Goal: Complete application form

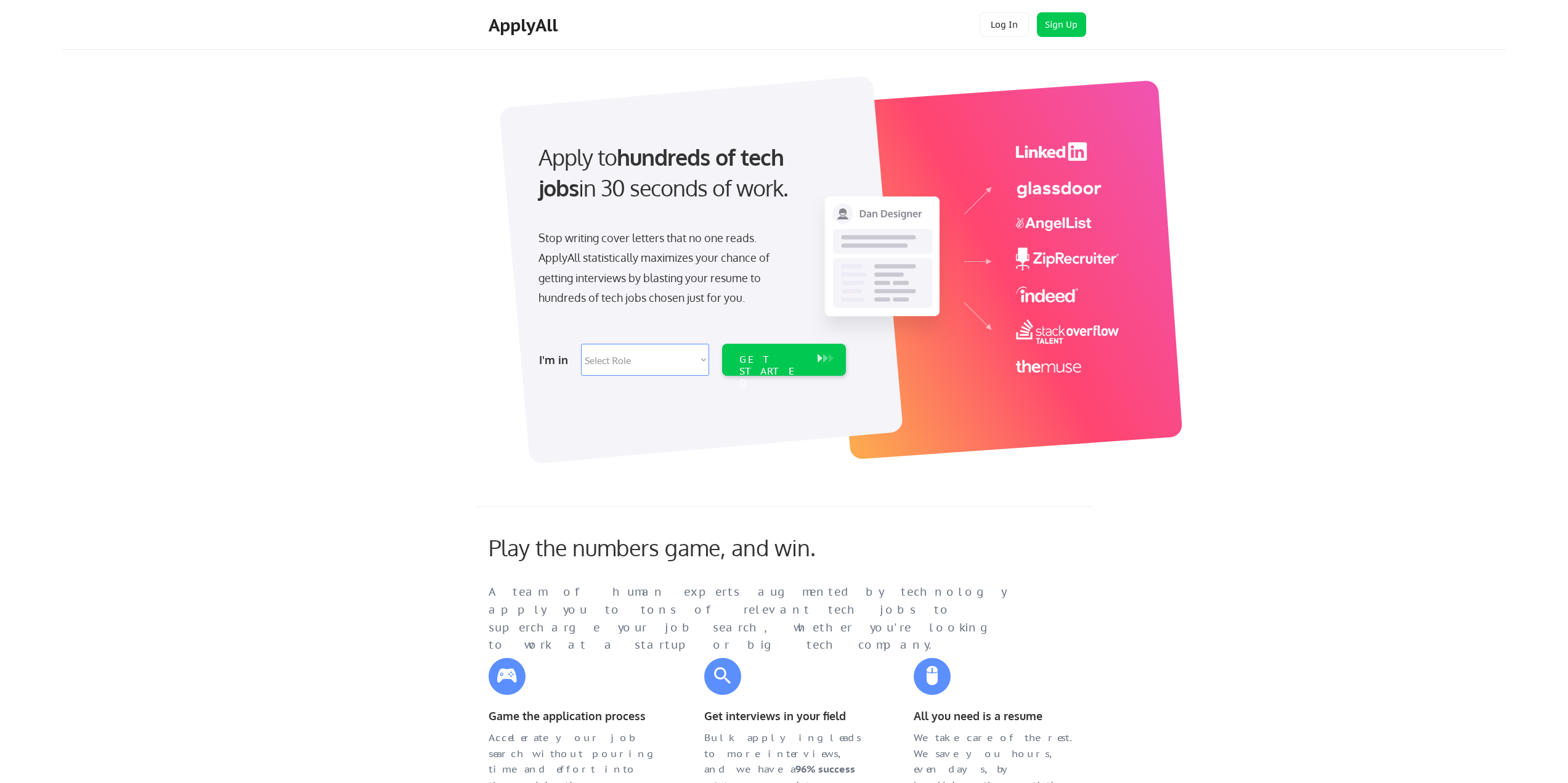
click at [701, 350] on select "Select Role Software Engineering Product Management Customer Success Sales UI/U…" at bounding box center [646, 359] width 128 height 32
select select ""it_security""
click at [581, 344] on select "Select Role Software Engineering Product Management Customer Success Sales UI/U…" at bounding box center [646, 359] width 128 height 32
select select ""it_security""
click at [785, 362] on div "GET STARTED" at bounding box center [773, 372] width 66 height 36
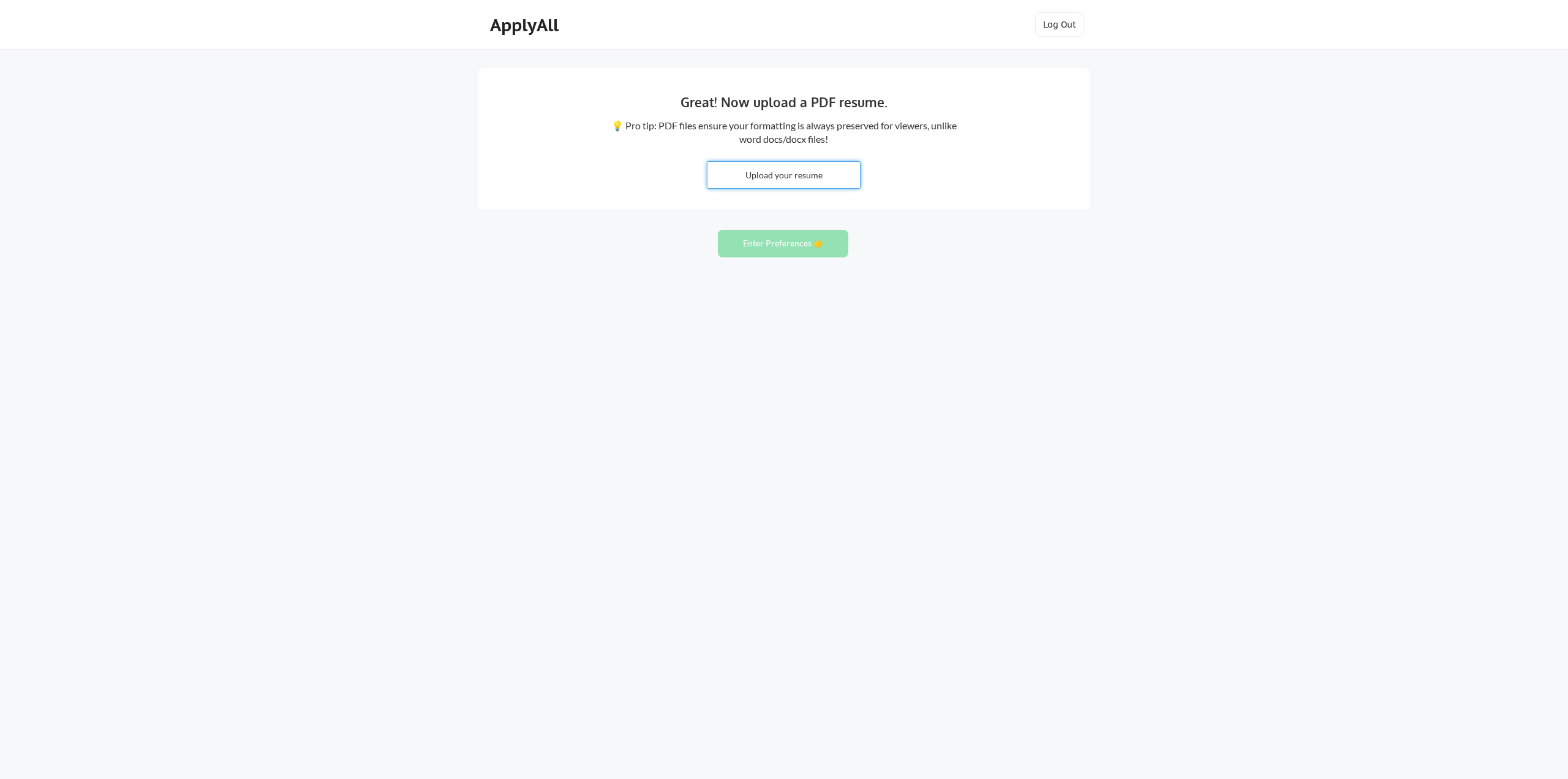
click at [789, 179] on input "file" at bounding box center [784, 175] width 152 height 26
type input "C:\fakepath\Michael_R_Shaver_Resume.pdf"
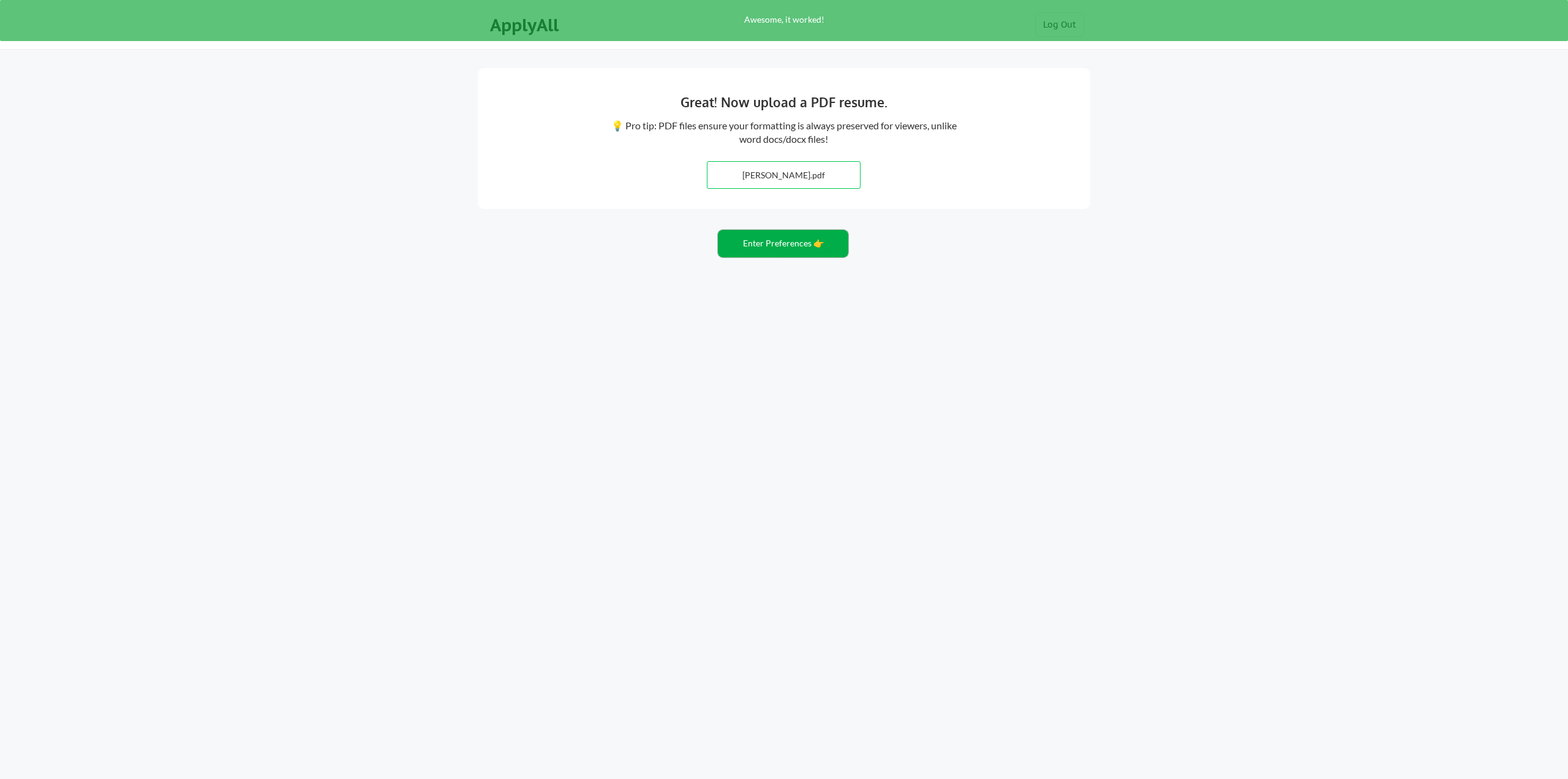
click at [757, 243] on button "Enter Preferences 👉" at bounding box center [783, 243] width 130 height 28
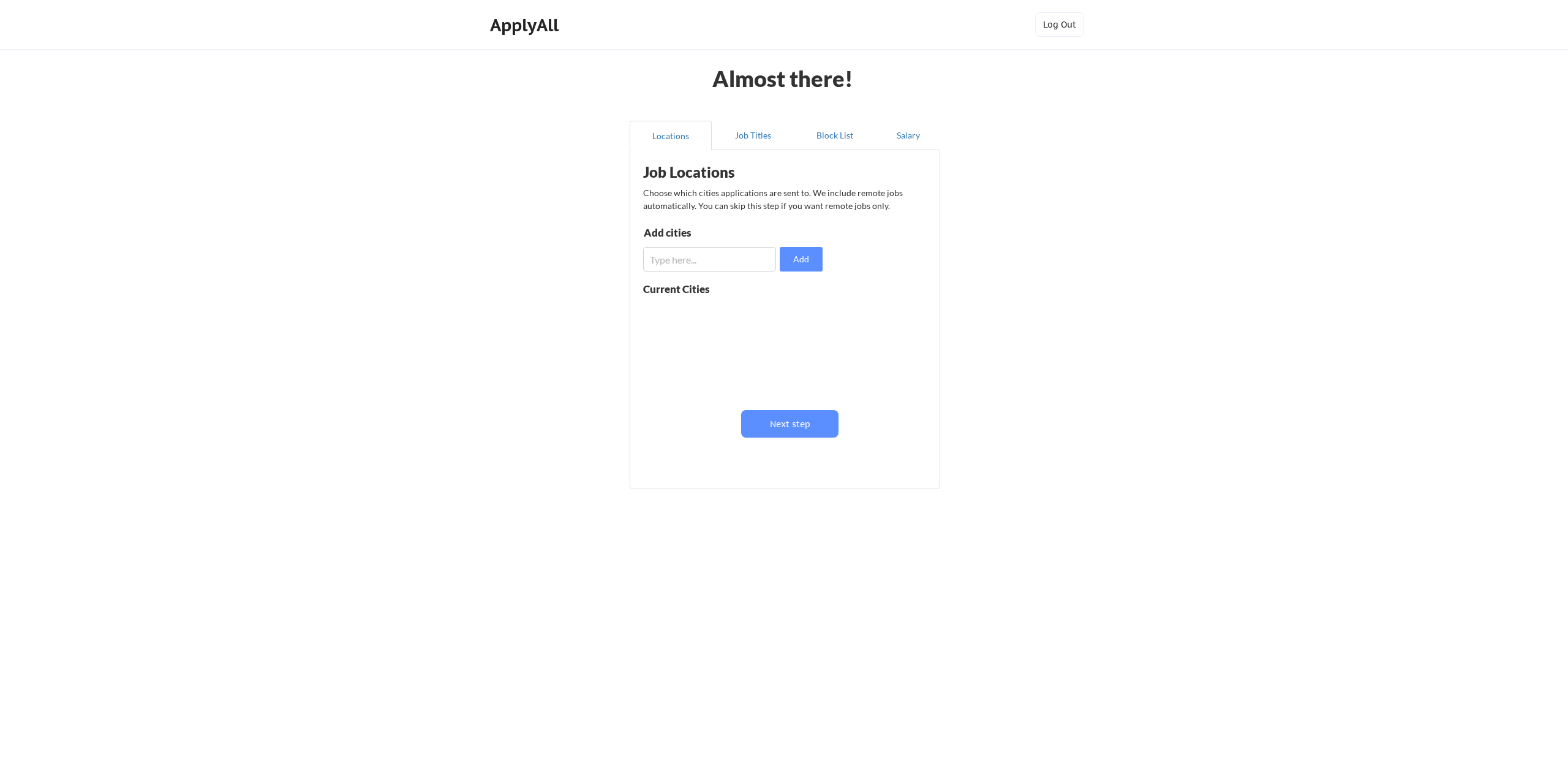
click at [731, 258] on input "input" at bounding box center [709, 259] width 133 height 25
drag, startPoint x: 731, startPoint y: 258, endPoint x: 622, endPoint y: 258, distance: 109.0
click at [622, 258] on div "Locations Job Titles Block List Salary Job Locations Choose which cities applic…" at bounding box center [784, 305] width 325 height 390
click at [713, 268] on input "input" at bounding box center [709, 259] width 133 height 25
click at [713, 261] on input "input" at bounding box center [709, 259] width 133 height 25
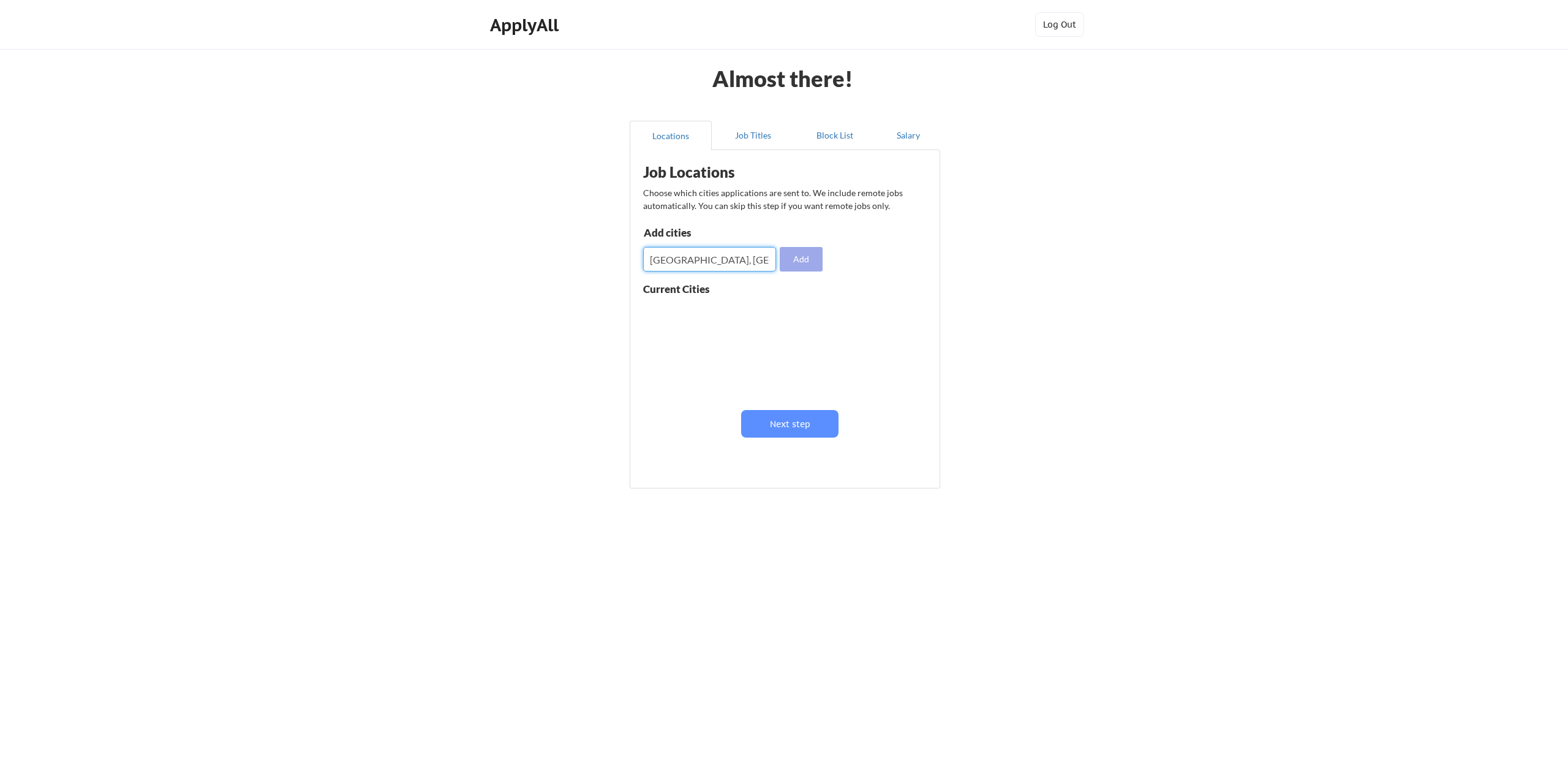
type input "[GEOGRAPHIC_DATA], [GEOGRAPHIC_DATA]"
click at [811, 263] on button "Add" at bounding box center [801, 259] width 43 height 25
click at [682, 265] on input "input" at bounding box center [709, 259] width 133 height 25
type input "Remote"
click at [800, 253] on button "Add" at bounding box center [801, 259] width 43 height 25
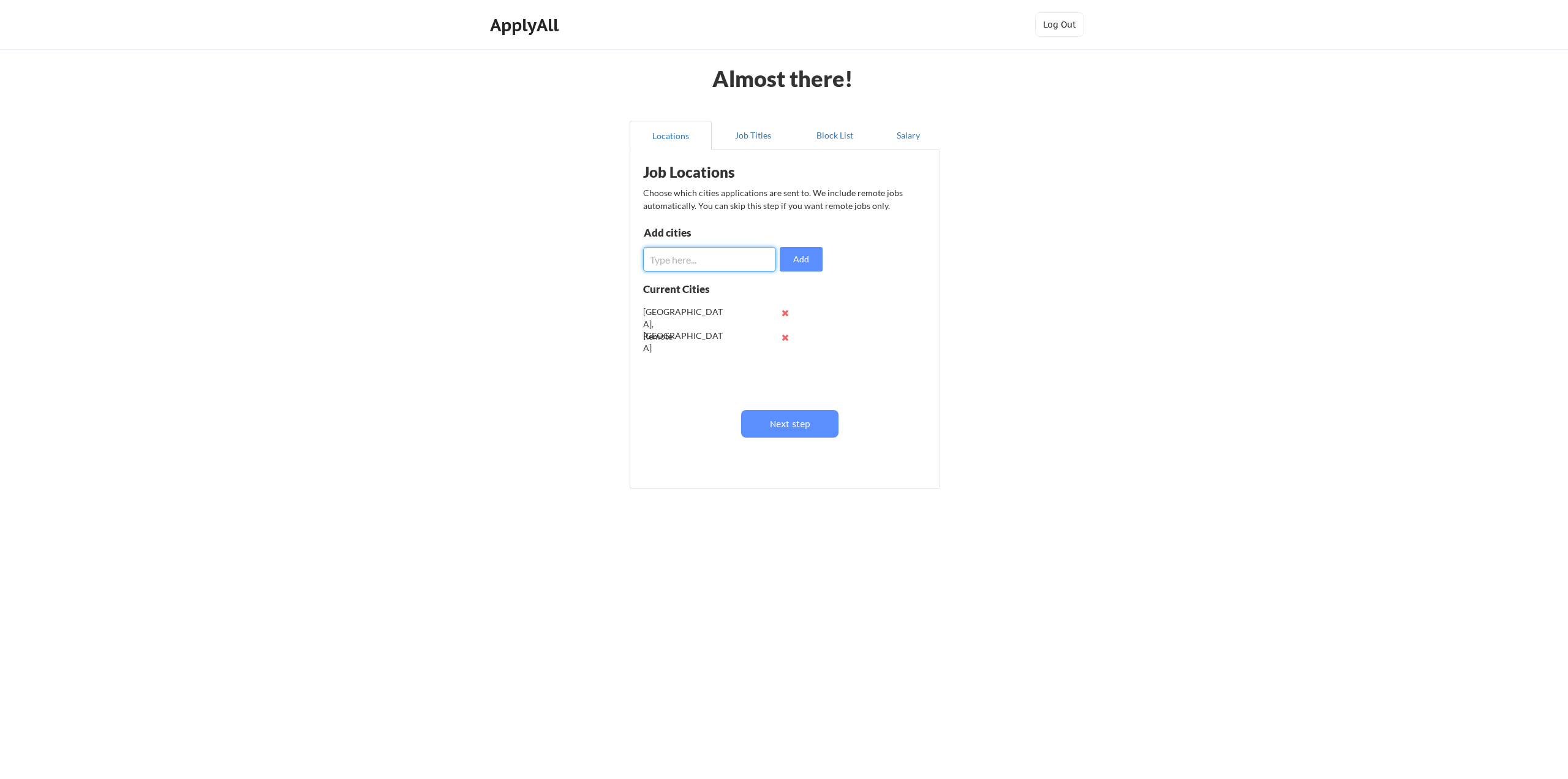
click at [690, 259] on input "input" at bounding box center [709, 259] width 133 height 25
type input "Rogers, [GEOGRAPHIC_DATA]"
click at [802, 258] on button "Add" at bounding box center [801, 259] width 43 height 25
click at [757, 136] on button "Job Titles" at bounding box center [753, 135] width 82 height 29
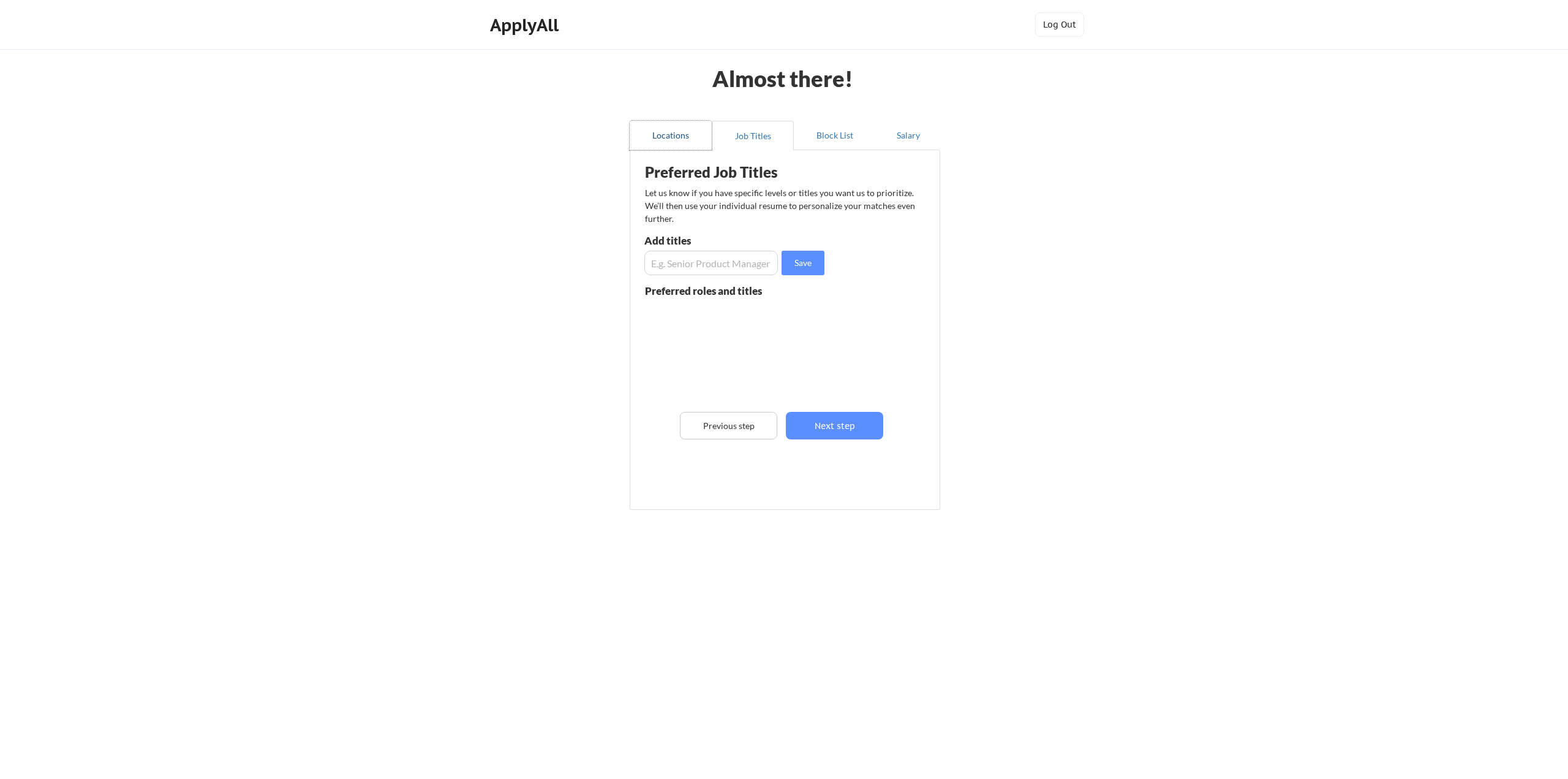
click at [658, 139] on button "Locations" at bounding box center [671, 135] width 82 height 29
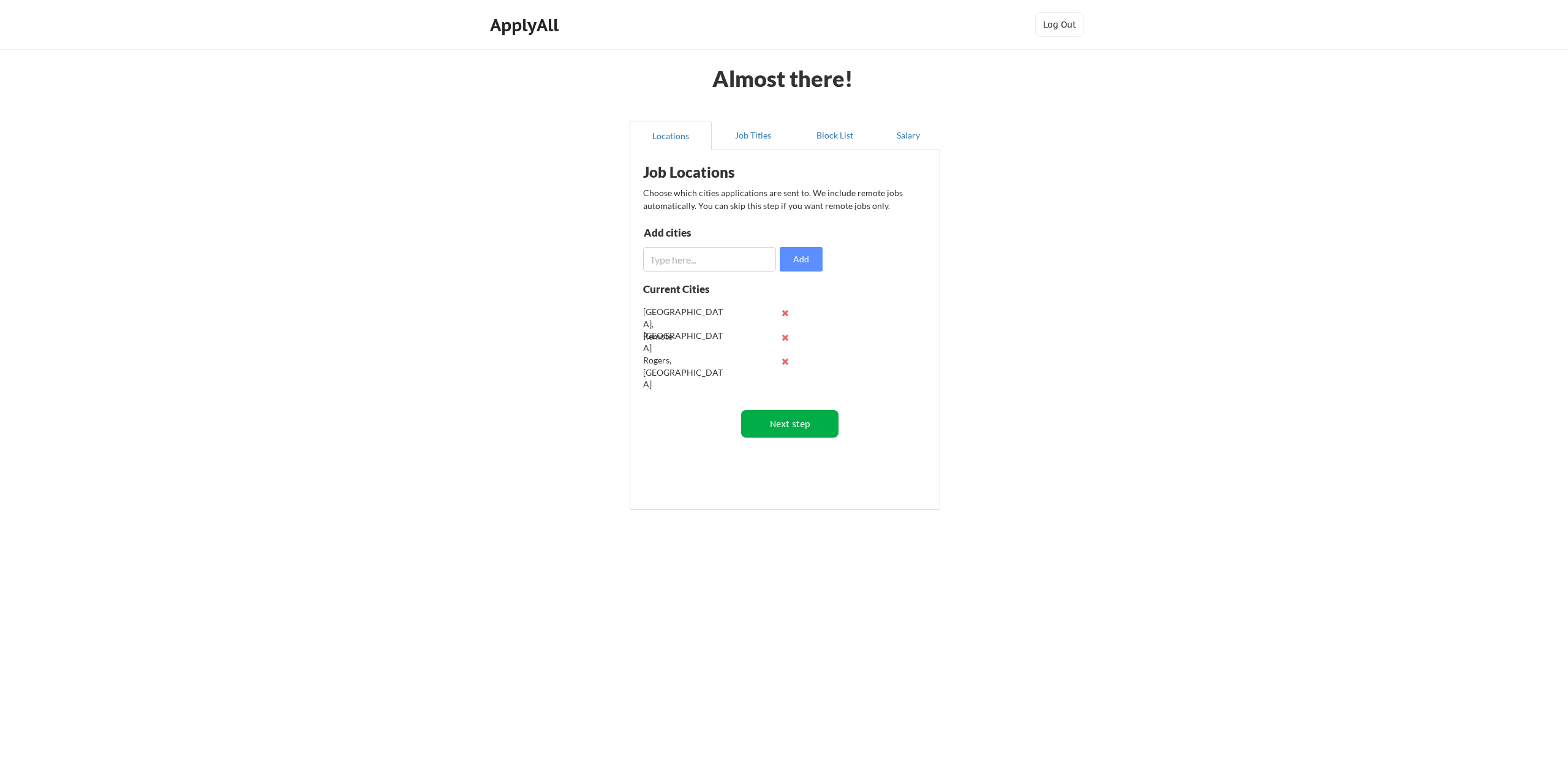
click at [795, 433] on button "Next step" at bounding box center [789, 424] width 97 height 28
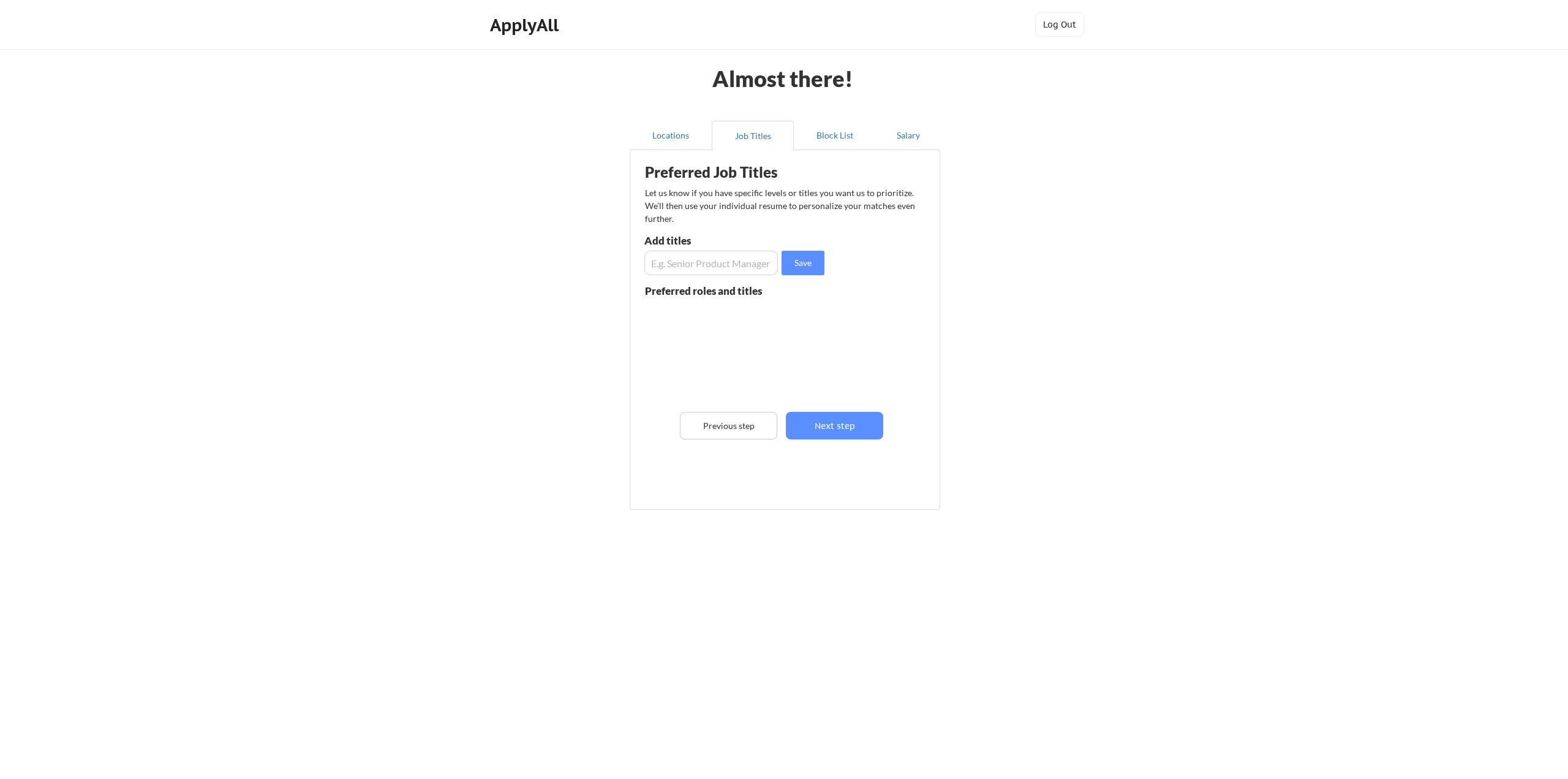
click at [713, 271] on input "input" at bounding box center [711, 263] width 133 height 25
type input "Senior Security Analyst"
click at [805, 263] on button "Save" at bounding box center [803, 263] width 43 height 25
click at [706, 268] on input "input" at bounding box center [711, 263] width 133 height 25
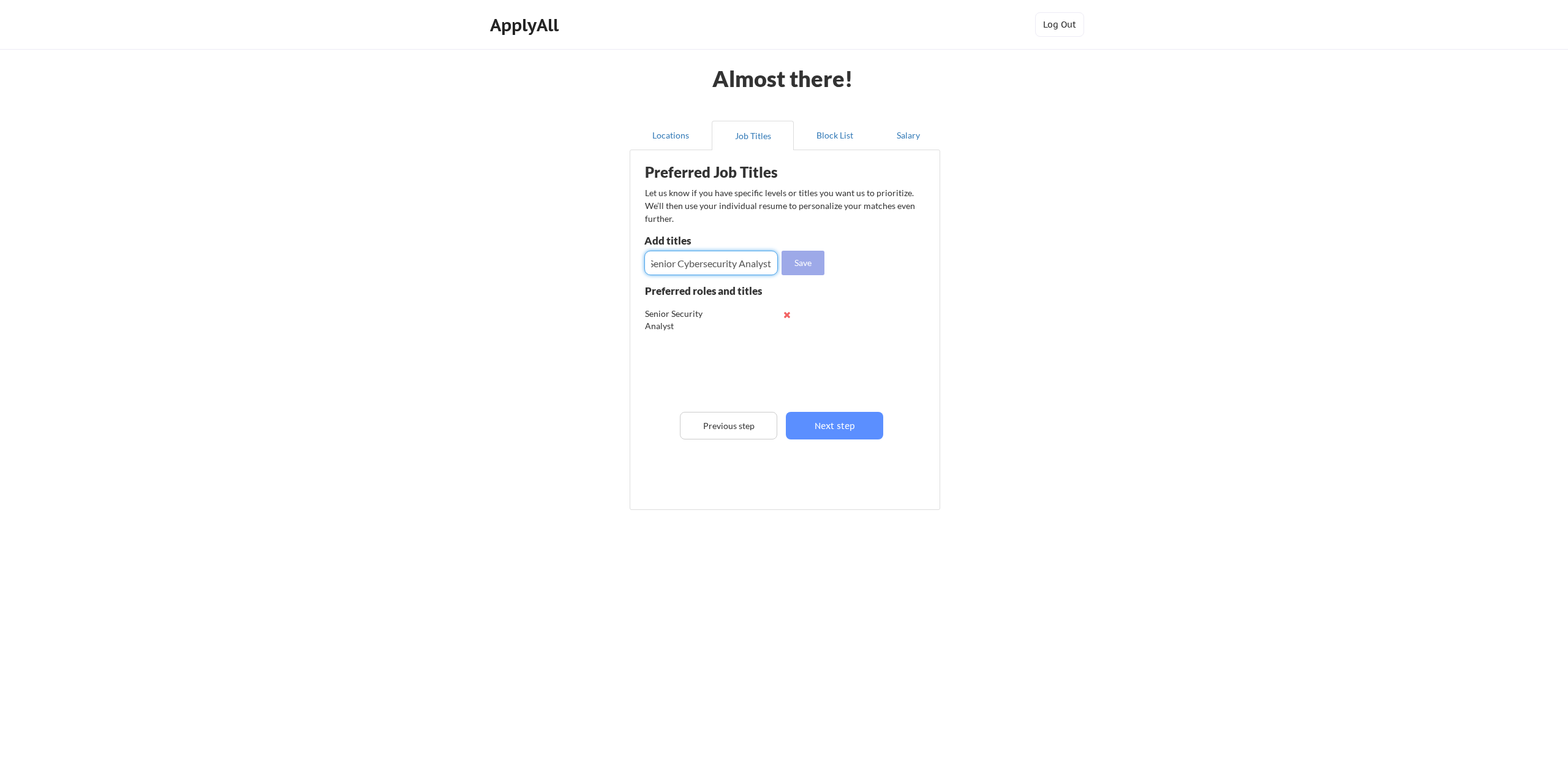
type input "Senior Cybersecurity Analyst"
click at [804, 263] on button "Save" at bounding box center [803, 263] width 43 height 25
click at [704, 270] on input "input" at bounding box center [711, 263] width 133 height 25
type input "Cybersecurity Lead"
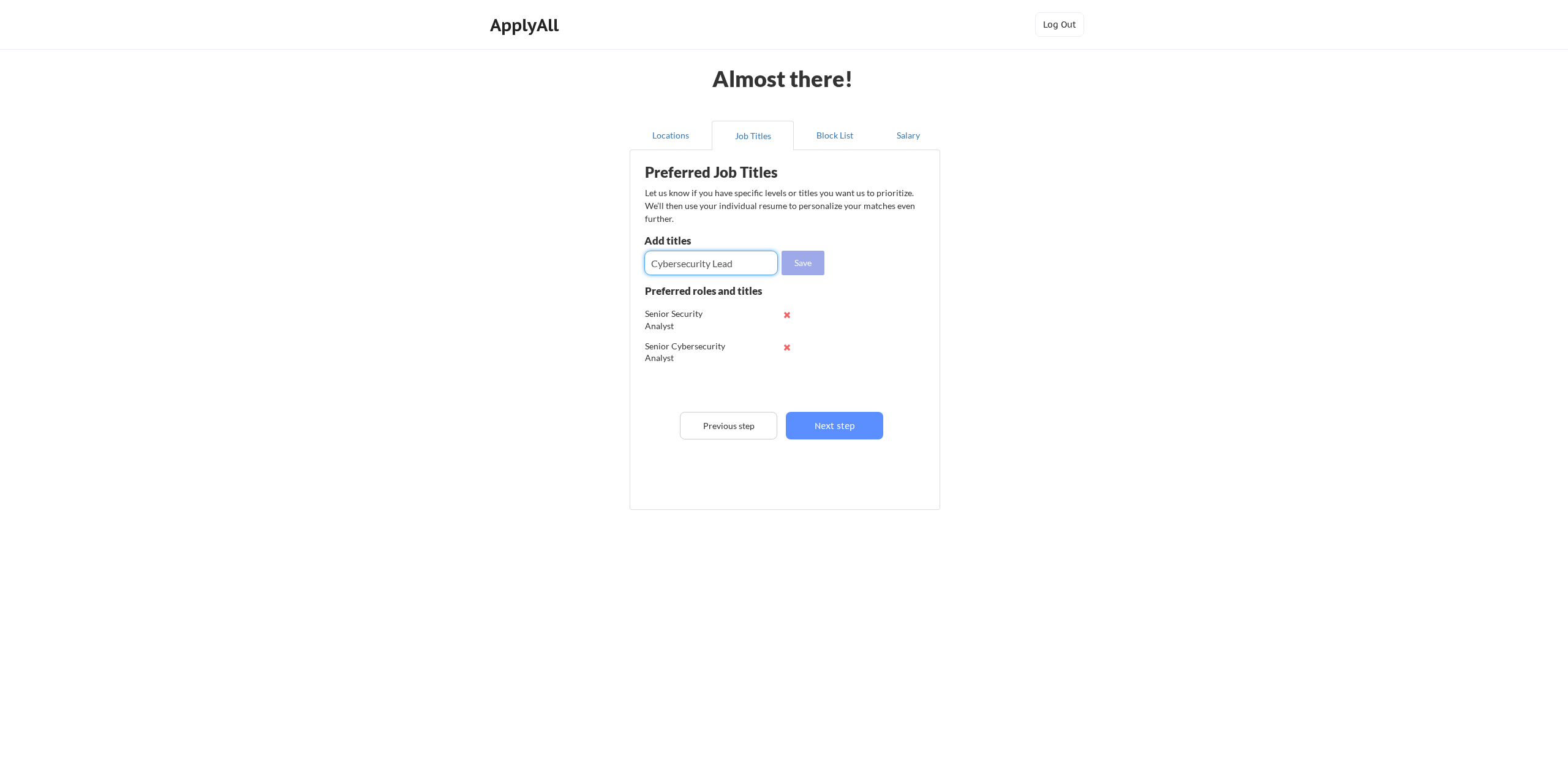
click at [806, 267] on button "Save" at bounding box center [803, 263] width 43 height 25
click at [736, 260] on input "input" at bounding box center [711, 263] width 133 height 25
type input "Cybersecurity"
click at [798, 263] on button "Save" at bounding box center [803, 263] width 43 height 25
click at [840, 430] on button "Next step" at bounding box center [834, 425] width 97 height 28
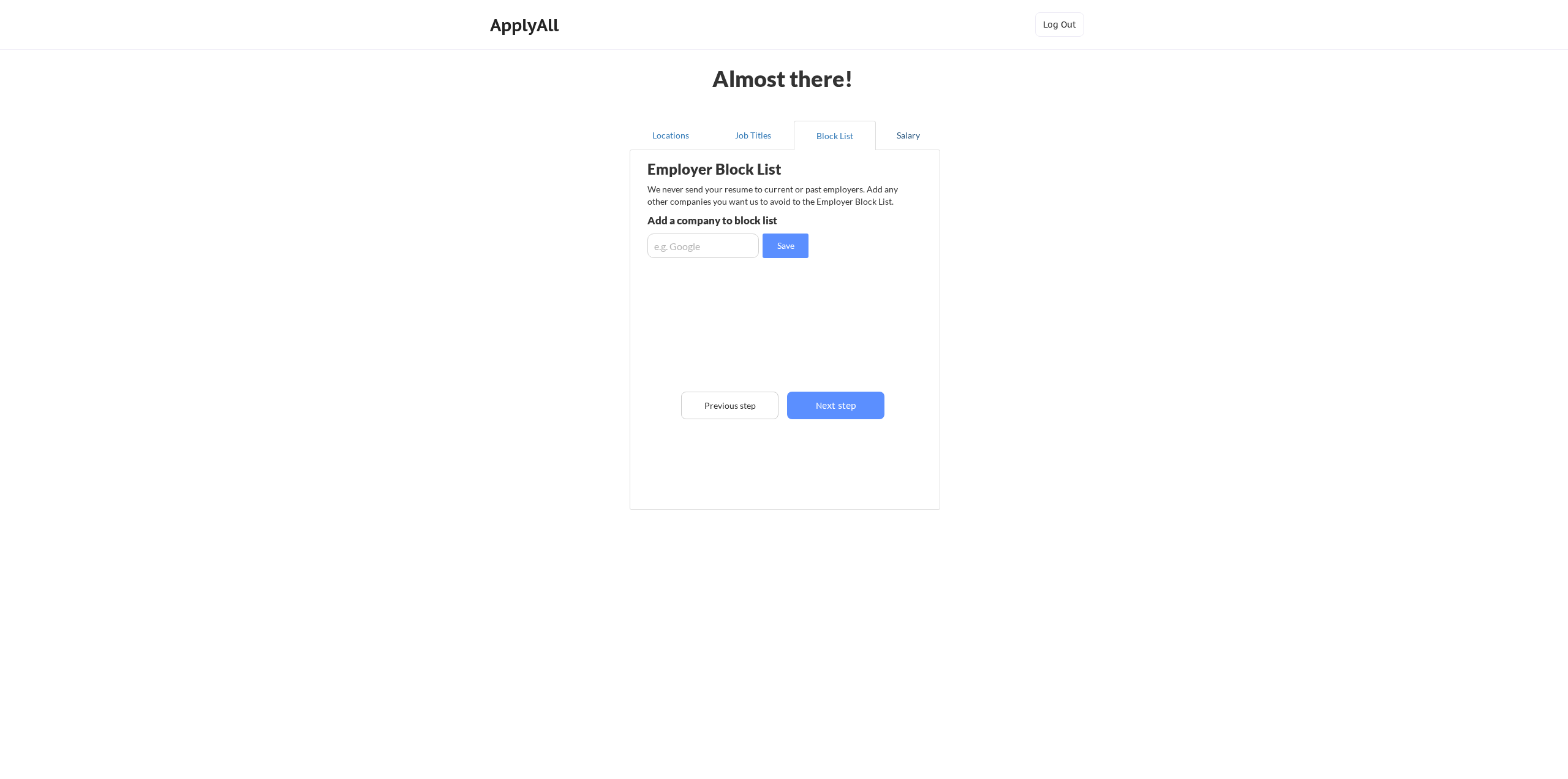
click at [920, 134] on button "Salary" at bounding box center [908, 135] width 65 height 29
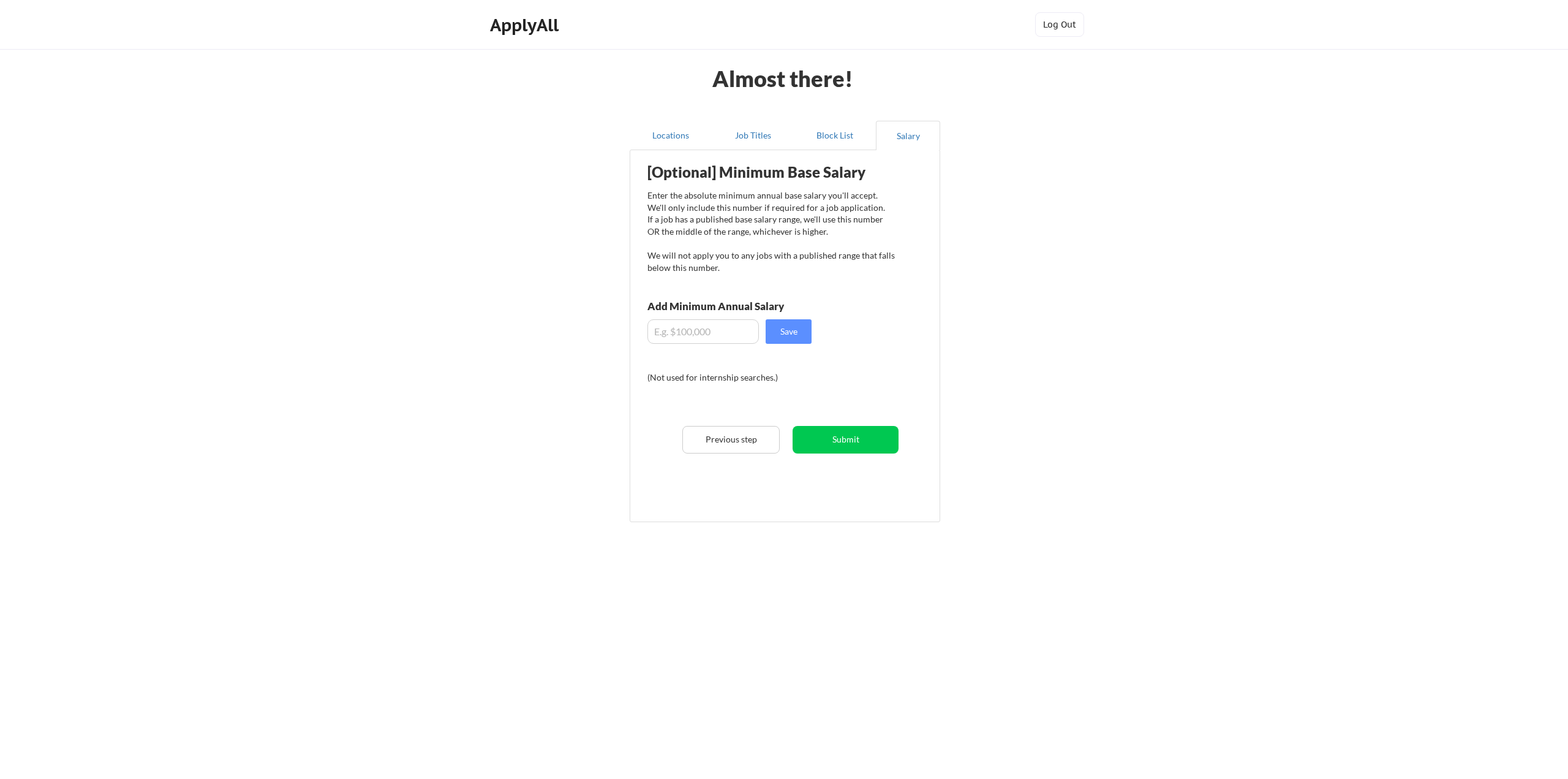
click at [684, 335] on input "input" at bounding box center [703, 331] width 111 height 25
type input "$120,000"
click at [791, 328] on button "Save" at bounding box center [789, 331] width 46 height 25
click at [837, 441] on button "Submit" at bounding box center [845, 439] width 106 height 28
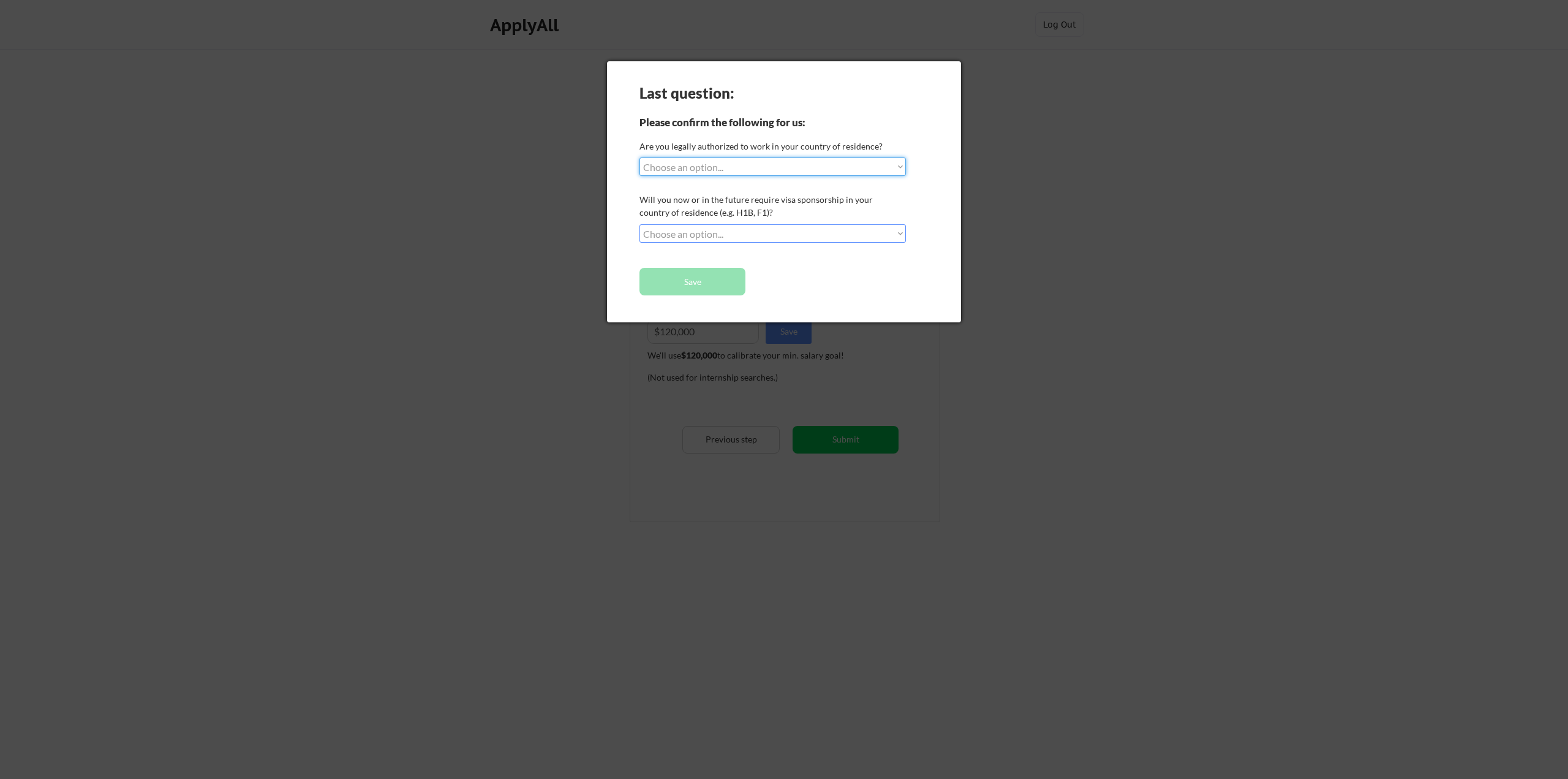
click at [901, 163] on select "Choose an option... Yes, I am a [DEMOGRAPHIC_DATA] Citizen Yes, I am a [DEMOGRA…" at bounding box center [773, 167] width 267 height 18
select select ""yes__i_am_a_[DEMOGRAPHIC_DATA]""
click at [640, 158] on select "Choose an option... Yes, I am a [DEMOGRAPHIC_DATA] Citizen Yes, I am a [DEMOGRA…" at bounding box center [773, 167] width 267 height 18
click at [901, 228] on select "Choose an option... No, I will not need sponsorship Yes, I will need sponsorship" at bounding box center [773, 233] width 267 height 18
click at [640, 224] on select "Choose an option... No, I will not need sponsorship Yes, I will need sponsorship" at bounding box center [773, 233] width 267 height 18
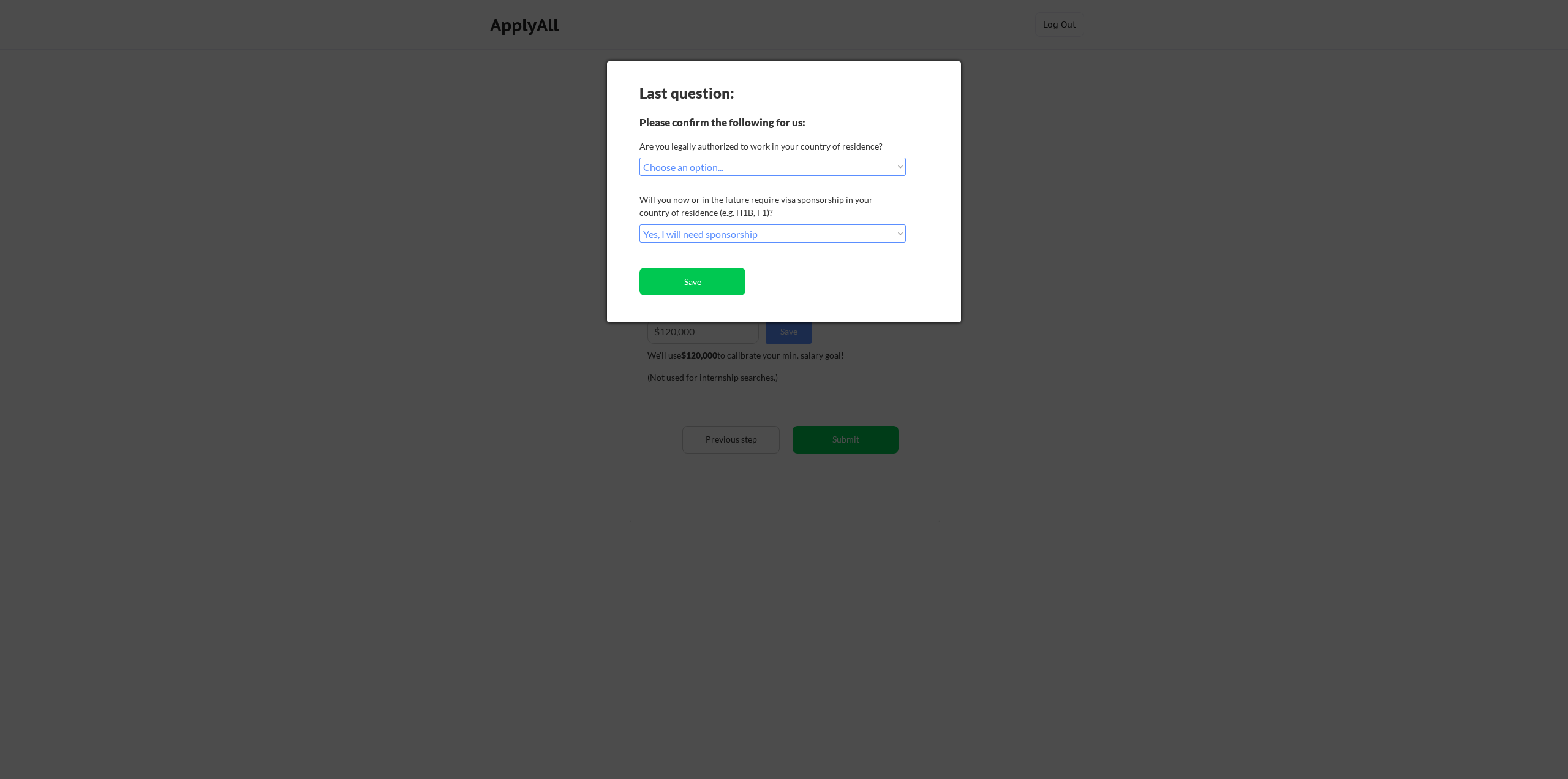
click at [753, 232] on select "Choose an option... No, I will not need sponsorship Yes, I will need sponsorship" at bounding box center [773, 233] width 267 height 18
select select ""no__i_will_not_need_sponsorship""
click at [640, 224] on select "Choose an option... No, I will not need sponsorship Yes, I will need sponsorship" at bounding box center [773, 233] width 267 height 18
click at [715, 280] on button "Save" at bounding box center [692, 281] width 106 height 28
